Goal: Find specific page/section: Find specific page/section

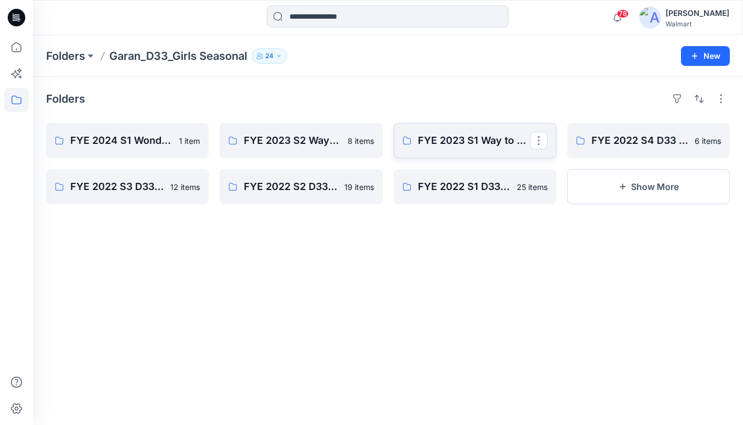
click at [489, 129] on link "FYE 2023 S1 Way to Celebrate" at bounding box center [475, 140] width 163 height 35
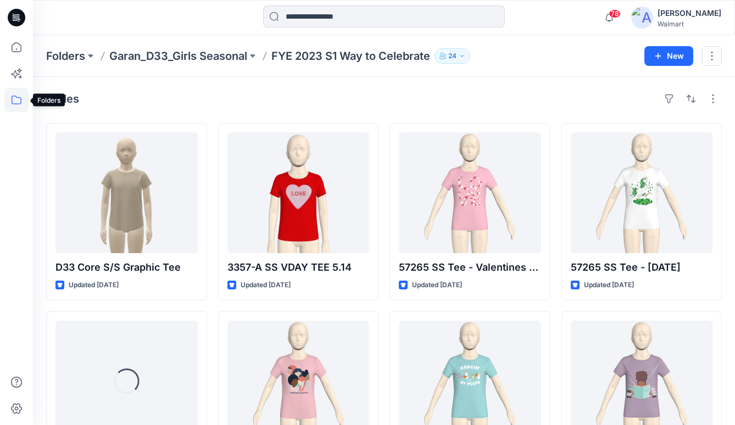
click at [15, 100] on icon at bounding box center [16, 100] width 24 height 24
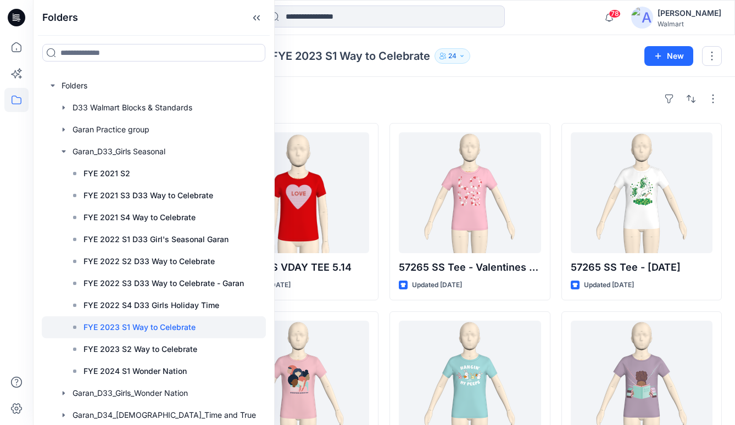
click at [387, 97] on div "Styles" at bounding box center [383, 99] width 675 height 18
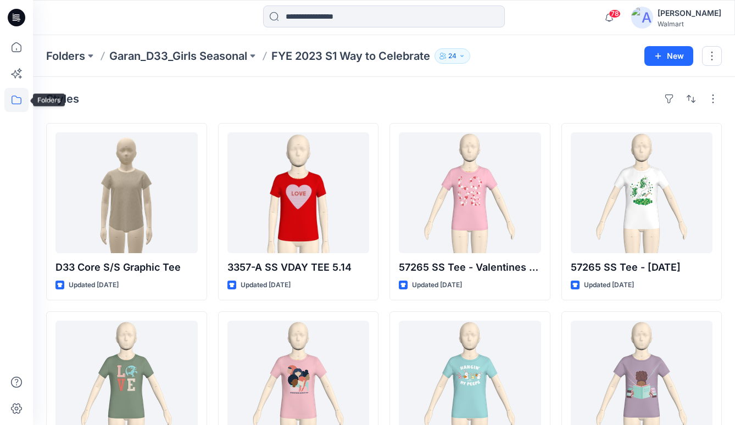
click at [17, 109] on icon at bounding box center [16, 100] width 24 height 24
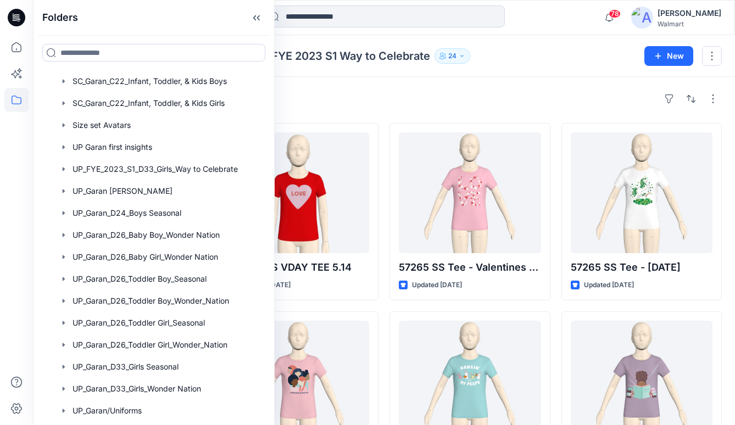
scroll to position [418, 0]
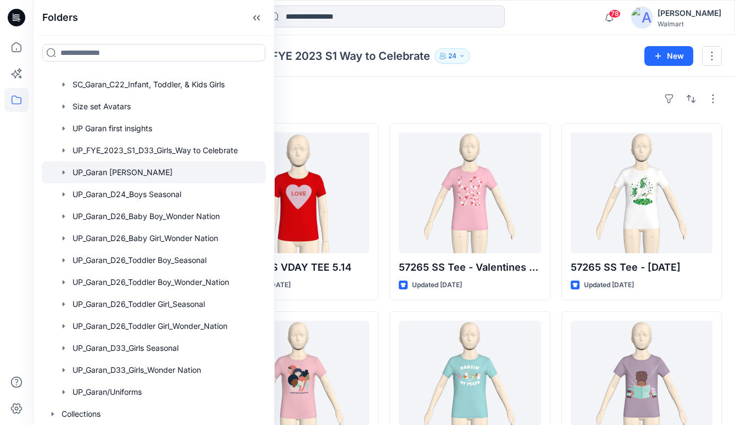
click at [124, 175] on div at bounding box center [154, 172] width 224 height 22
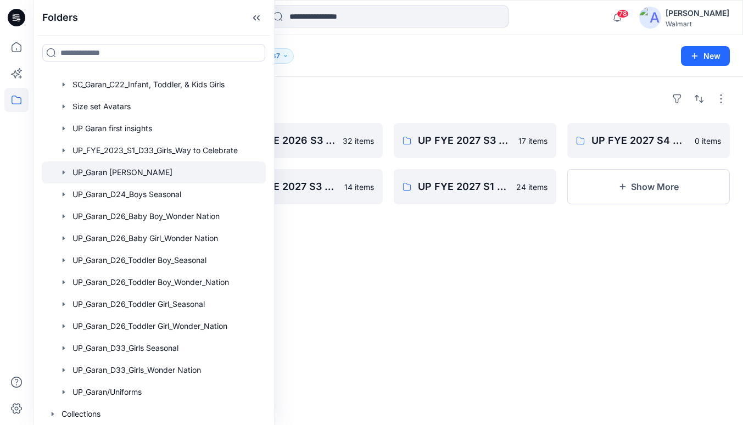
click at [467, 271] on div "Folders UP FYE 2027 S2 D33 Girls [PERSON_NAME] 10 items UP FYE 2027 S4 D24 Boys…" at bounding box center [388, 251] width 710 height 348
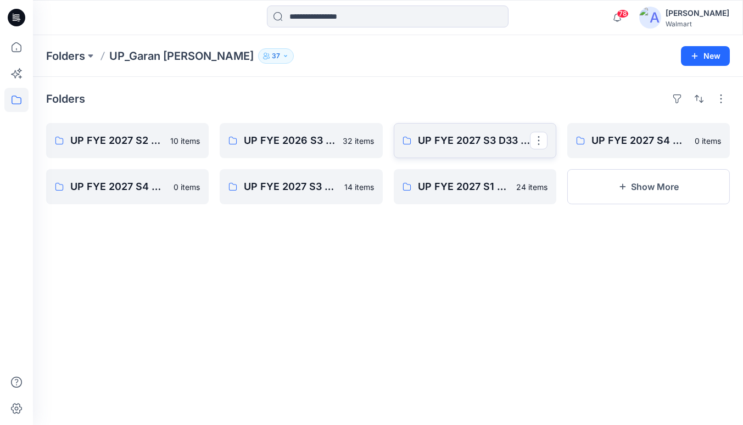
click at [460, 131] on link "UP FYE 2027 S3 D33 Girls [PERSON_NAME]" at bounding box center [475, 140] width 163 height 35
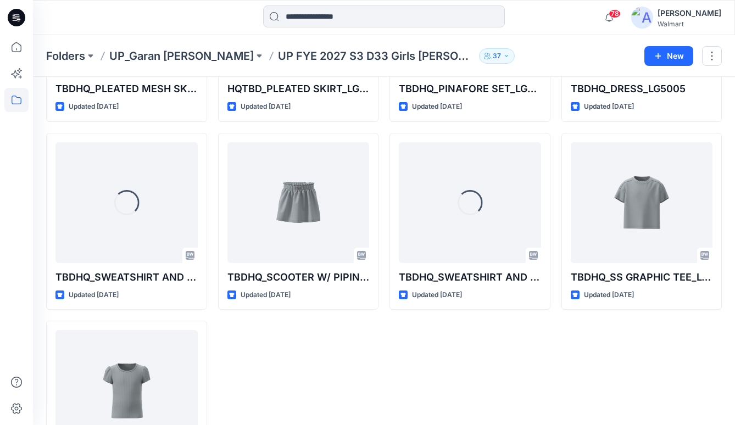
scroll to position [556, 0]
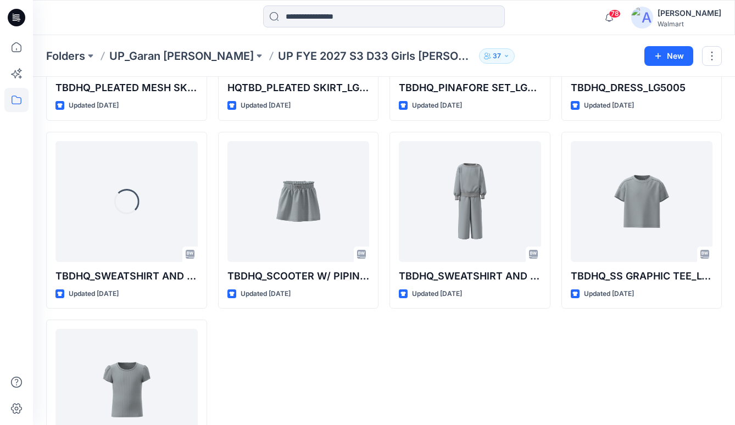
click at [377, 374] on div "HQTBD_RINGER TOP RIB + SCOOTER SET_LG1006 LG7006 Updated [DATE] TBDHQ_RUFFLE BA…" at bounding box center [298, 31] width 161 height 929
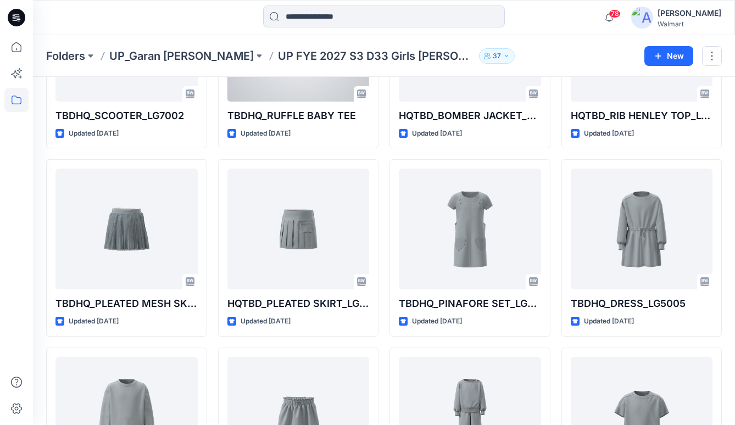
scroll to position [641, 0]
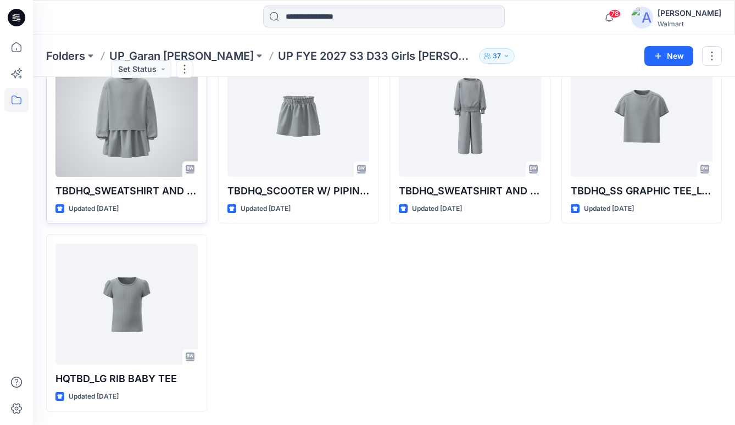
click at [140, 154] on div at bounding box center [126, 116] width 142 height 121
